Goal: Information Seeking & Learning: Learn about a topic

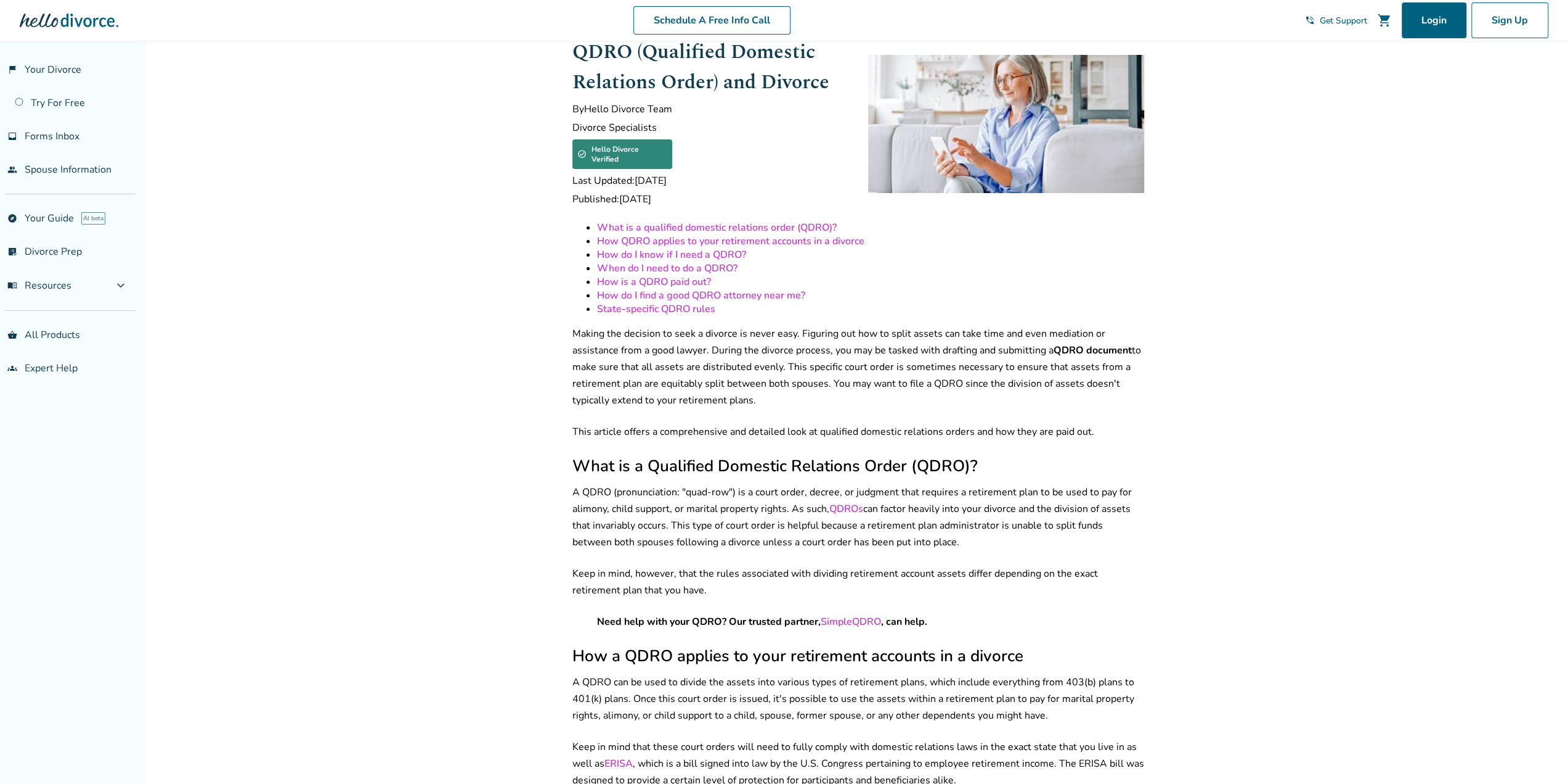
scroll to position [61, 0]
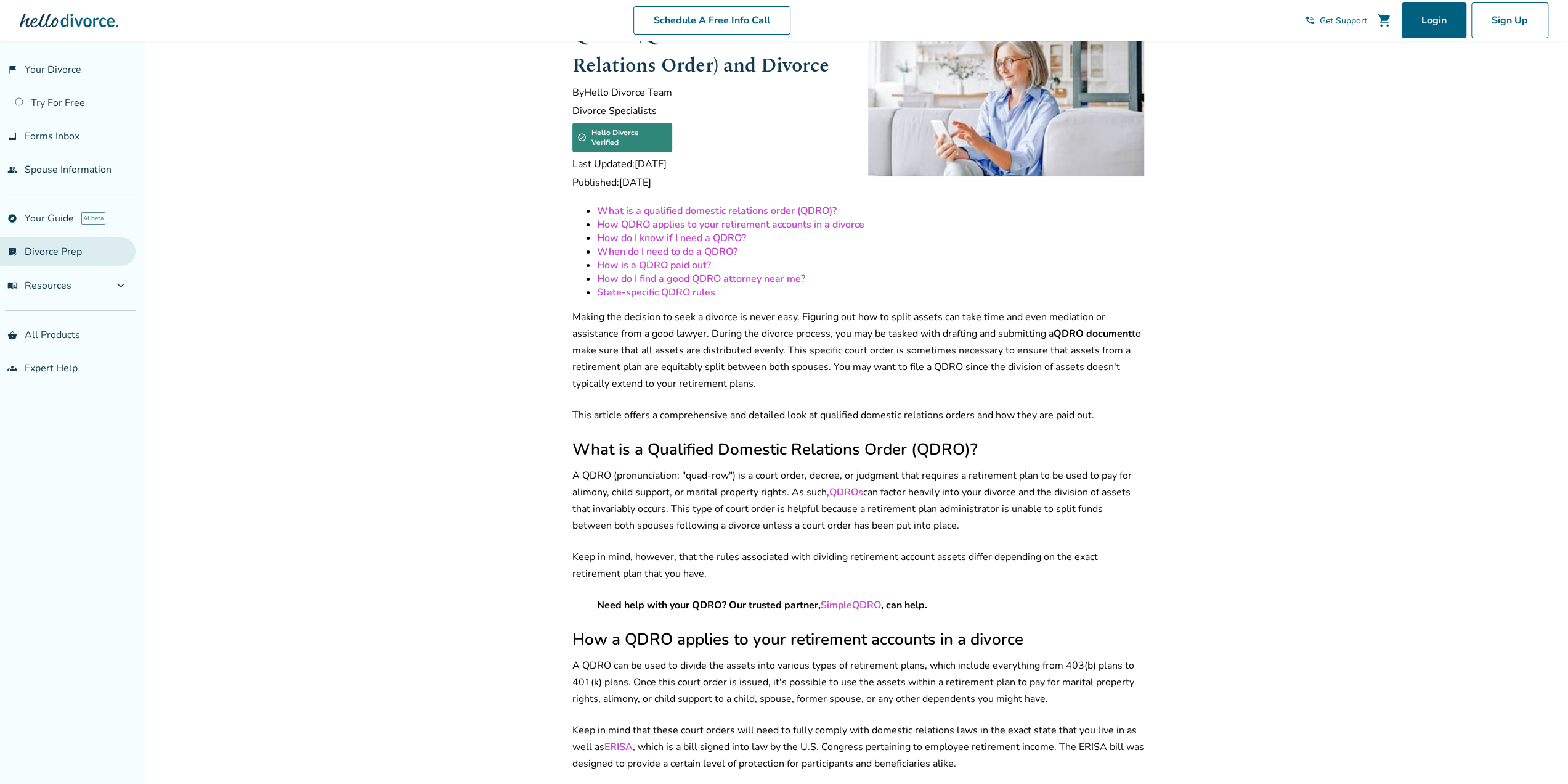
click at [79, 250] on link "list_alt_check Divorce Prep" at bounding box center [68, 251] width 136 height 28
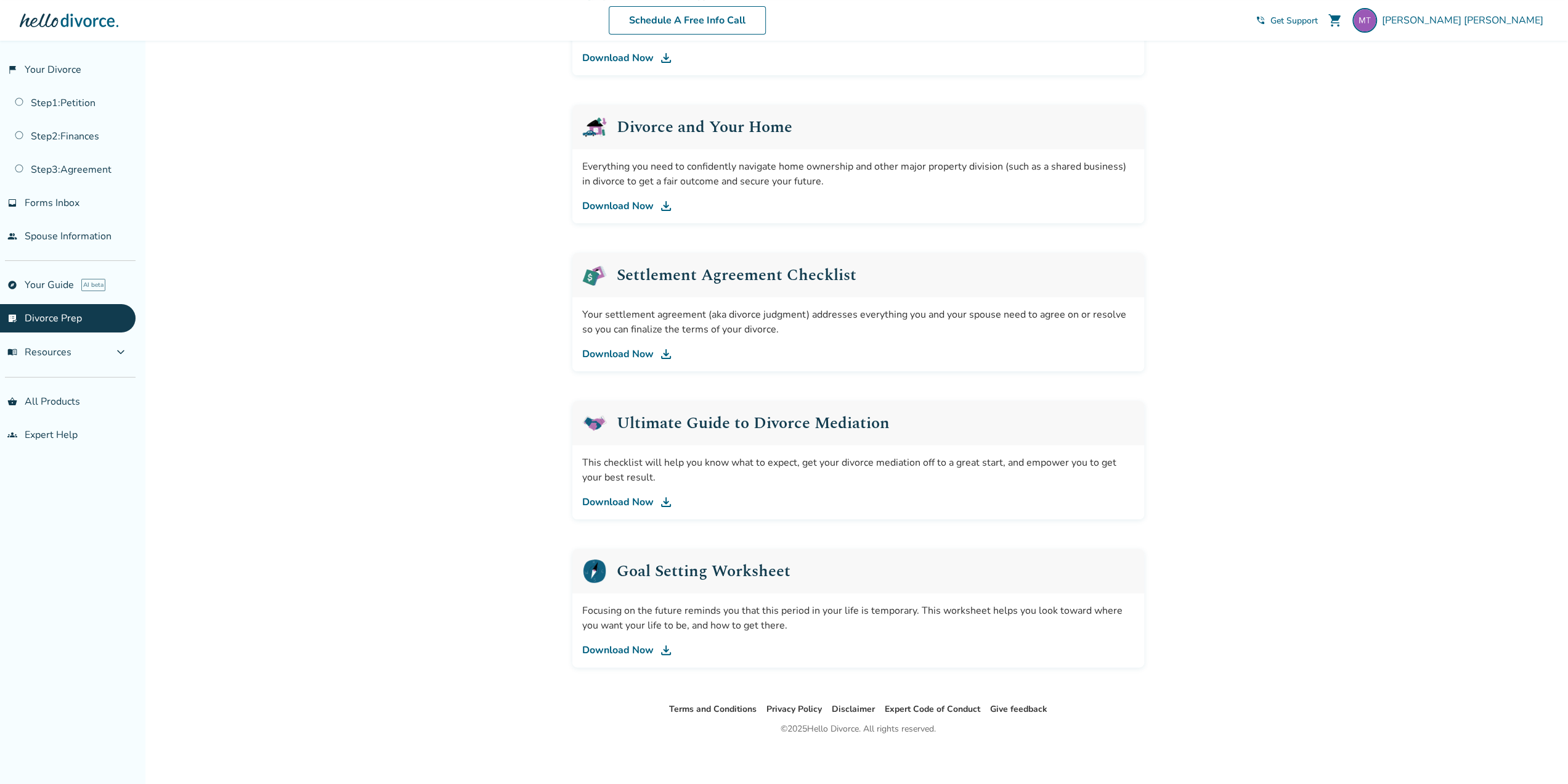
scroll to position [445, 0]
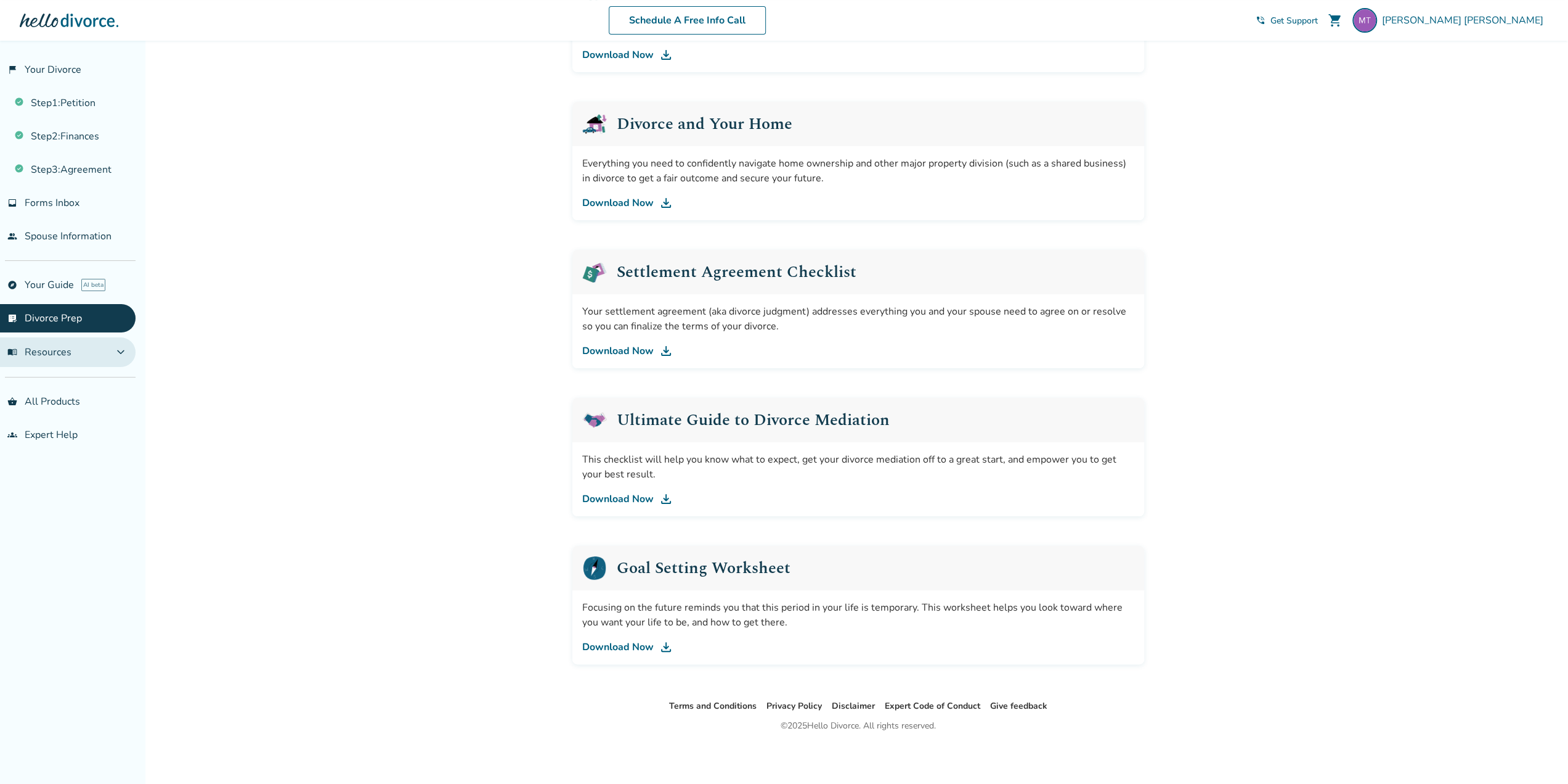
click at [57, 349] on span "menu_book Resources" at bounding box center [40, 351] width 64 height 13
click at [54, 385] on link "Finances" at bounding box center [68, 381] width 136 height 28
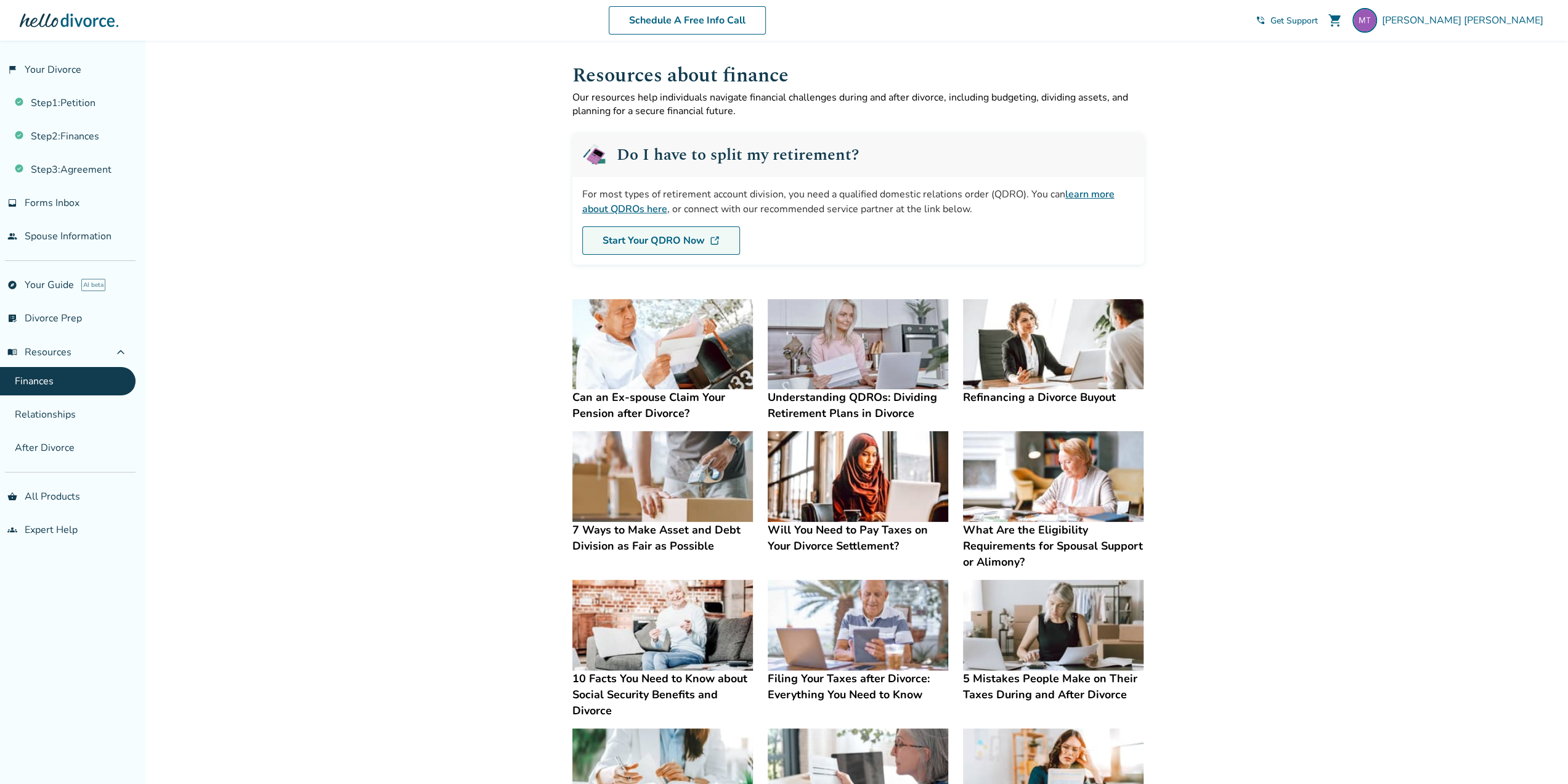
click at [635, 240] on link "Start Your QDRO Now" at bounding box center [661, 240] width 158 height 28
